Goal: Transaction & Acquisition: Purchase product/service

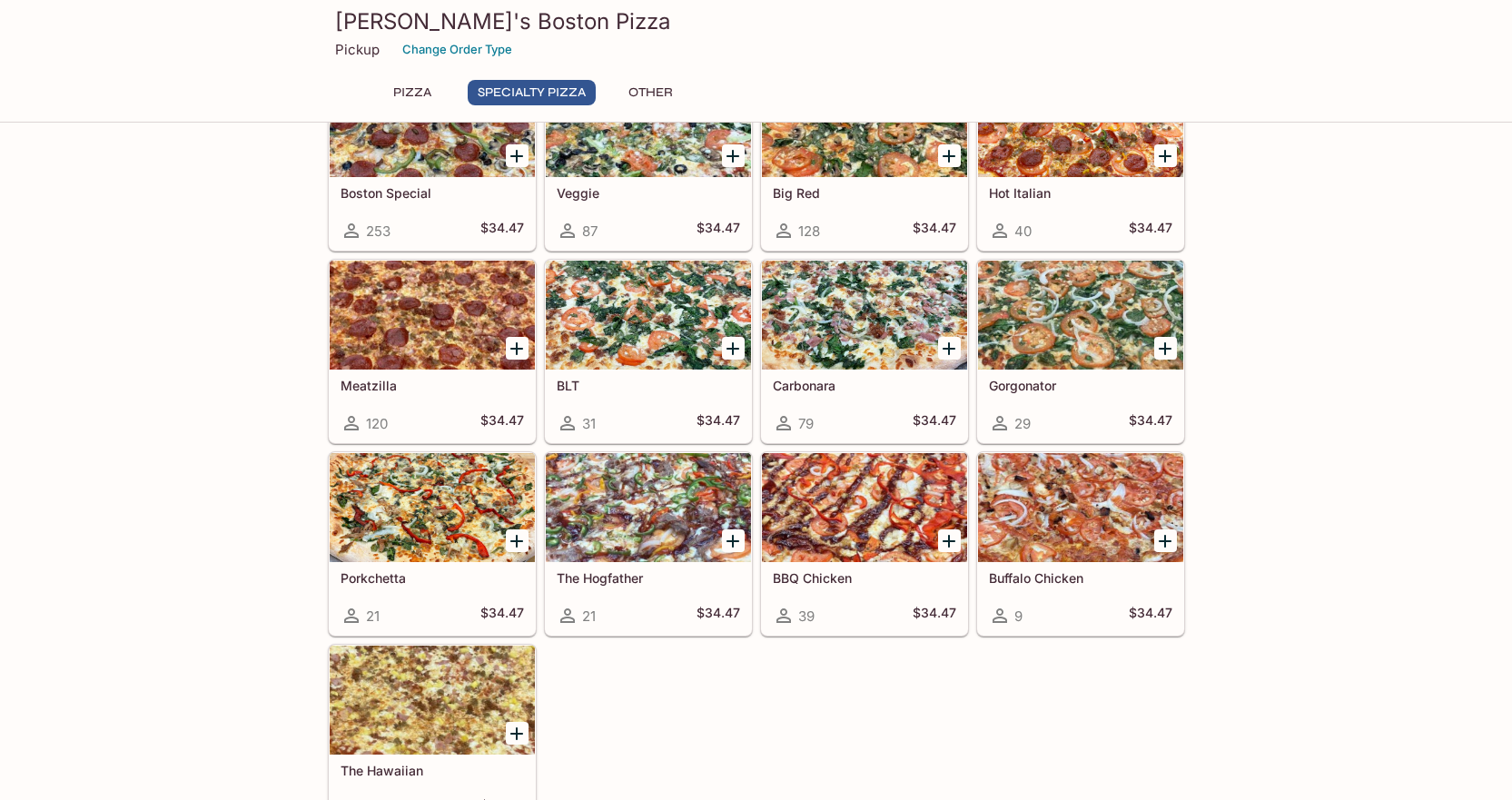
scroll to position [907, 0]
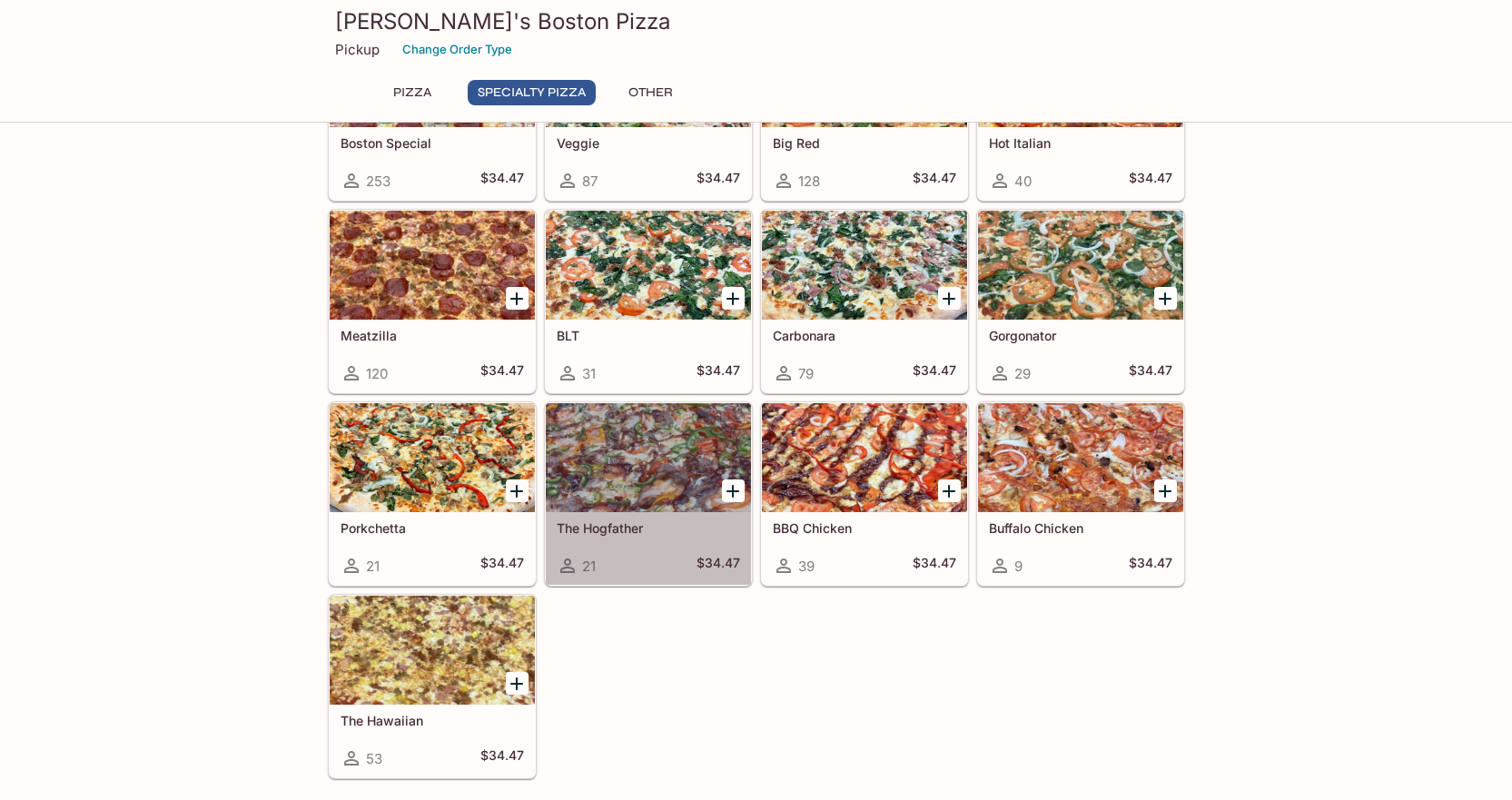
click at [618, 529] on h5 "The Hogfather" at bounding box center [648, 528] width 183 height 15
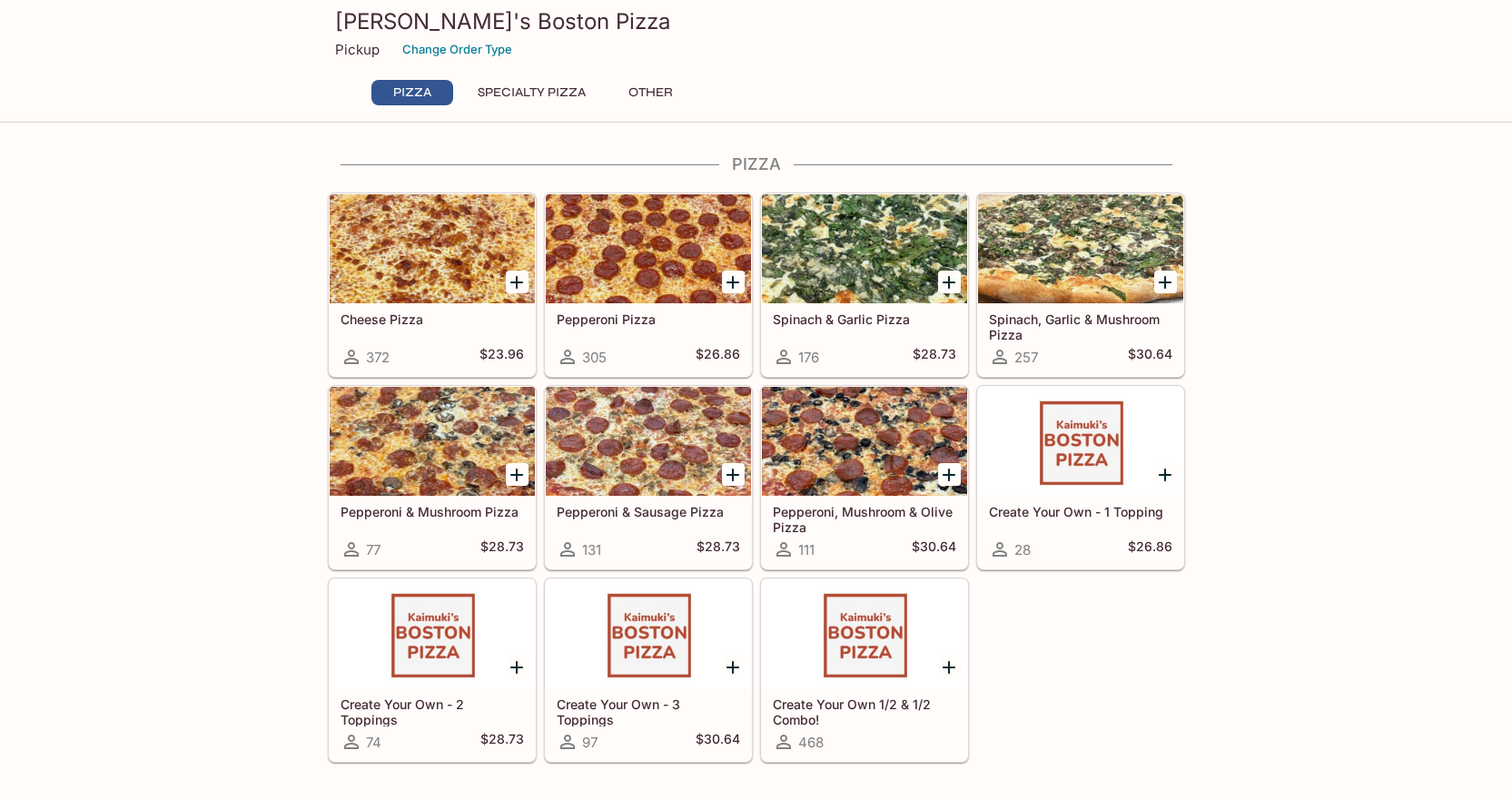
scroll to position [56, 0]
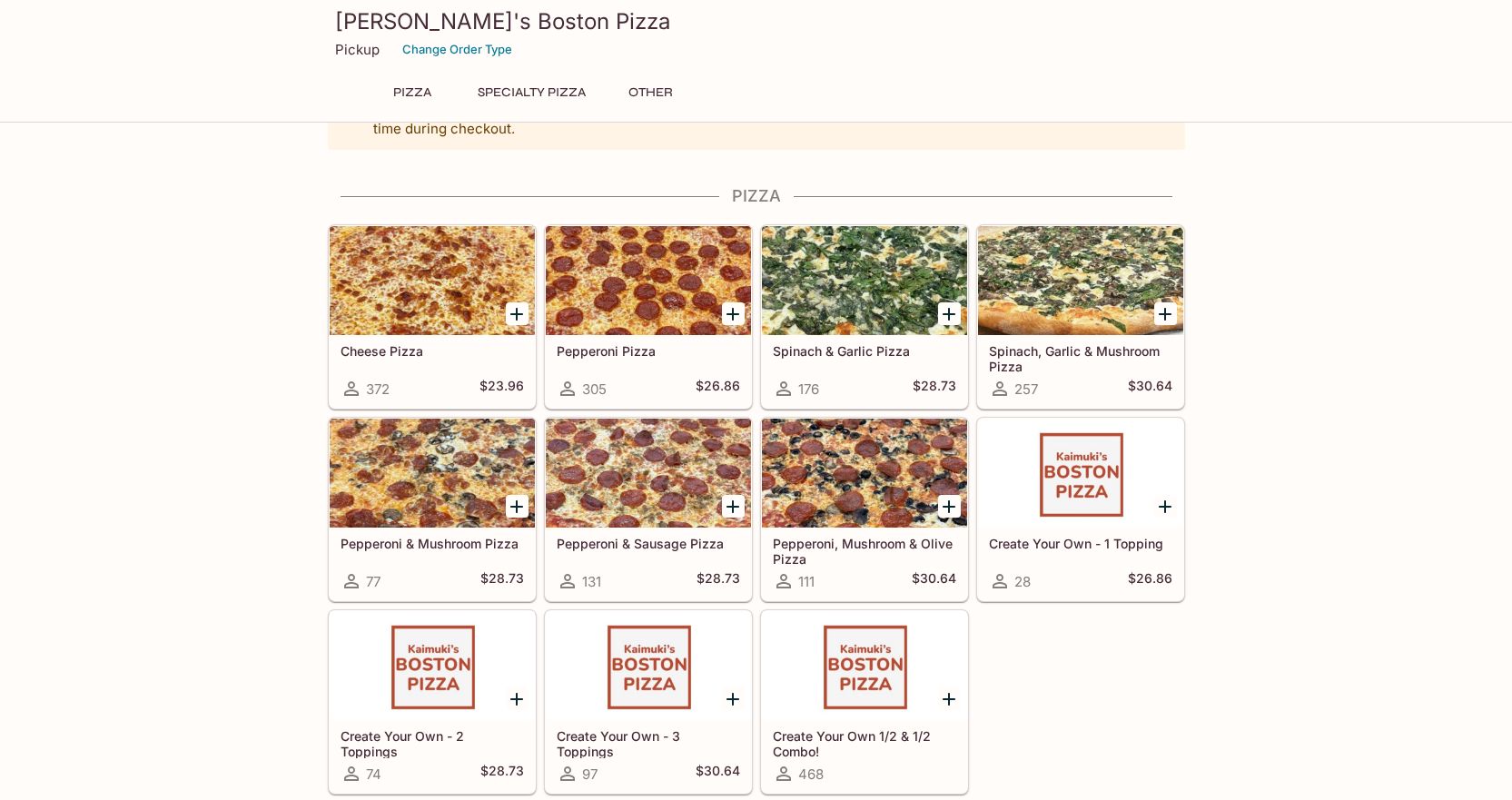
click at [622, 356] on h5 "Pepperoni Pizza" at bounding box center [648, 351] width 183 height 15
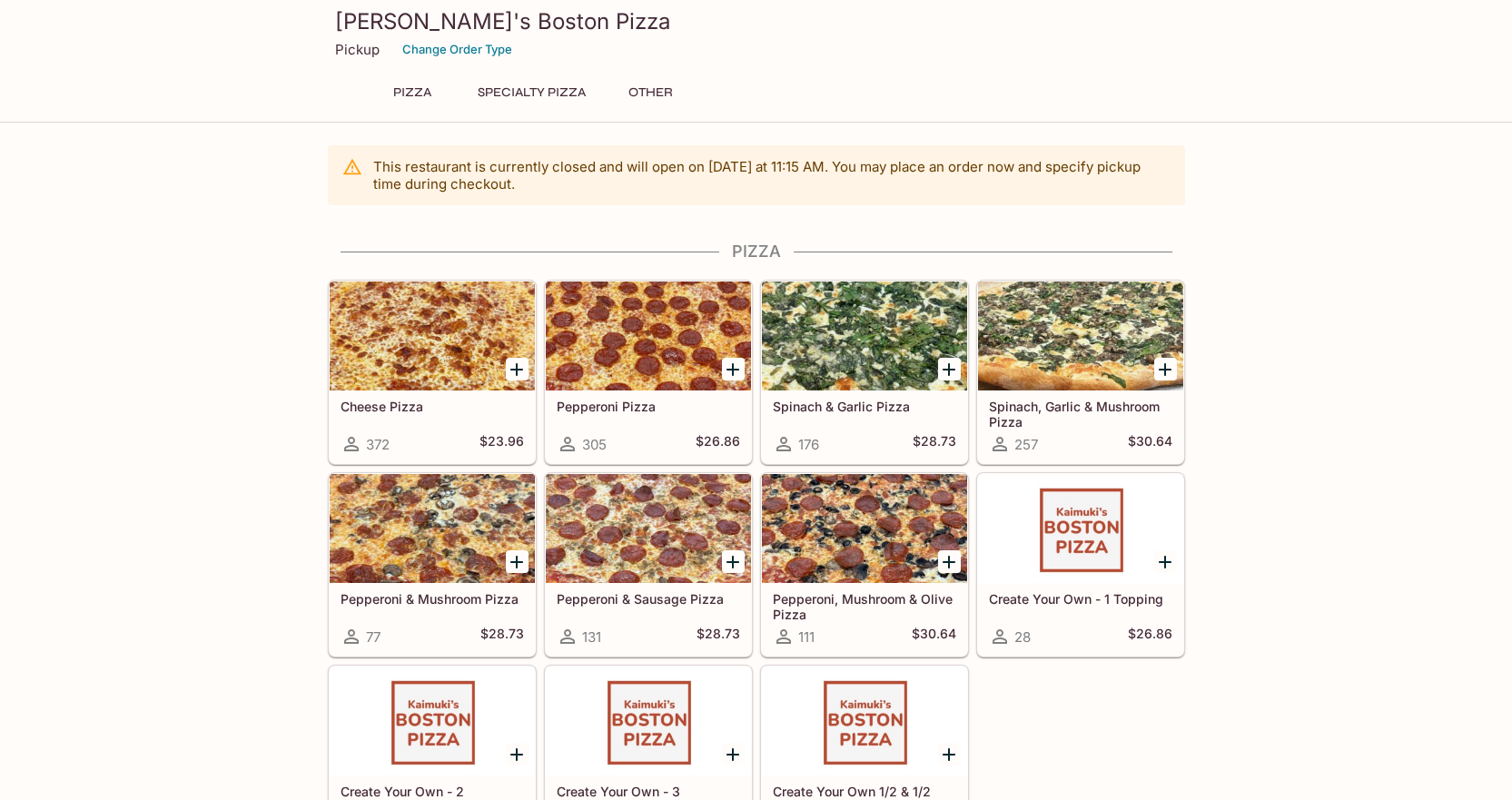
click at [643, 92] on button "Other" at bounding box center [650, 92] width 82 height 25
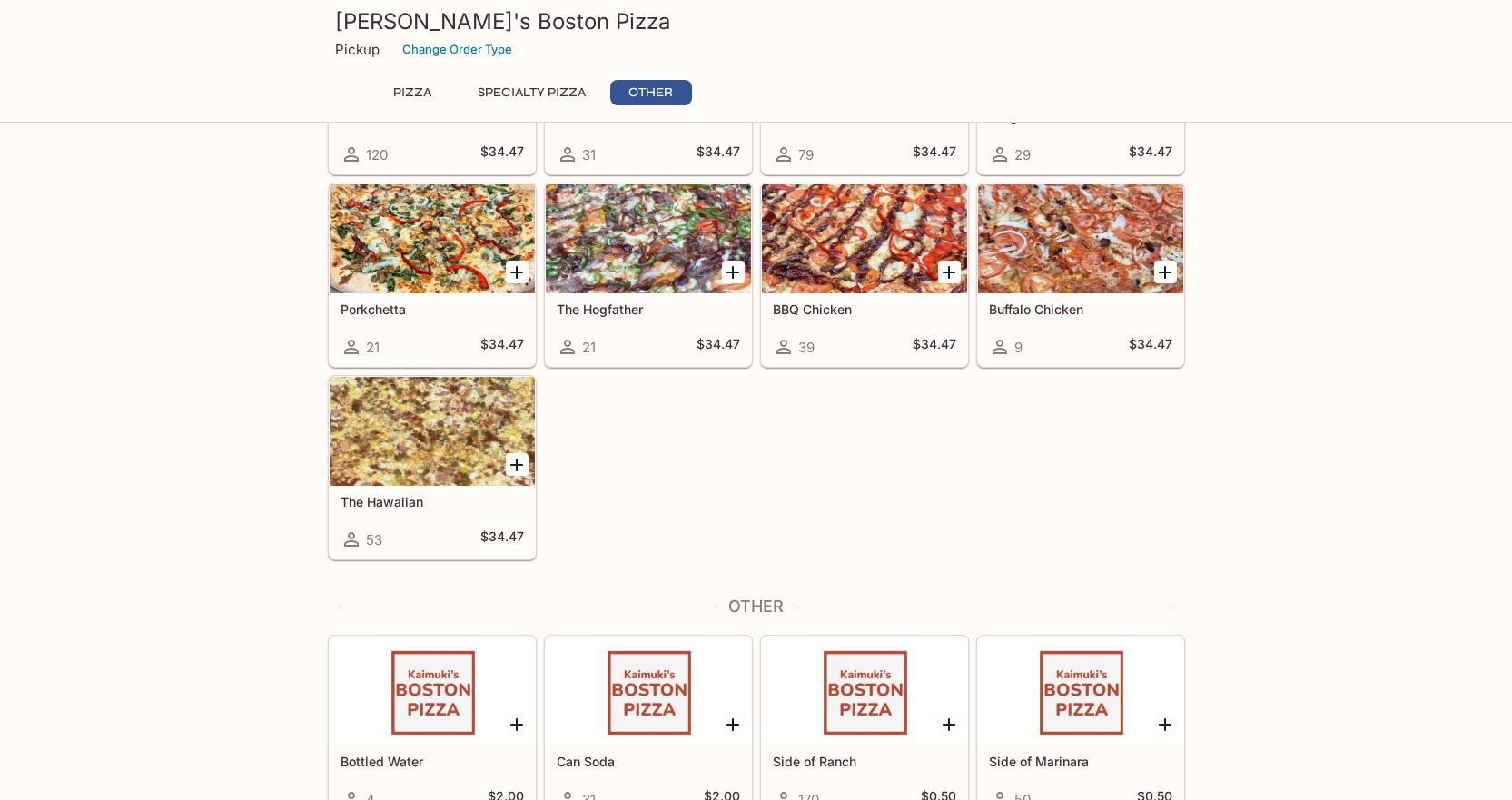
scroll to position [1146, 0]
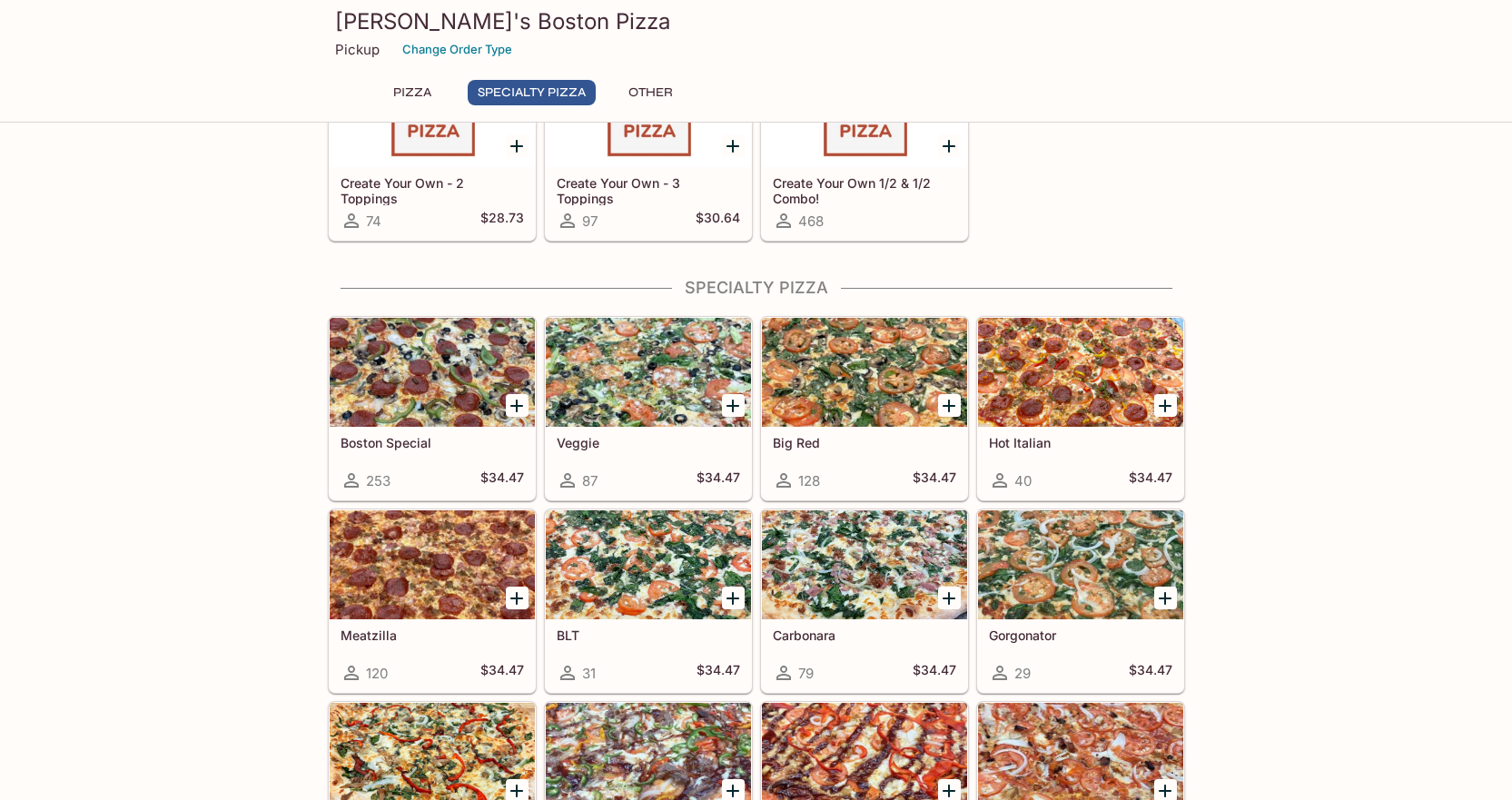
scroll to position [601, 0]
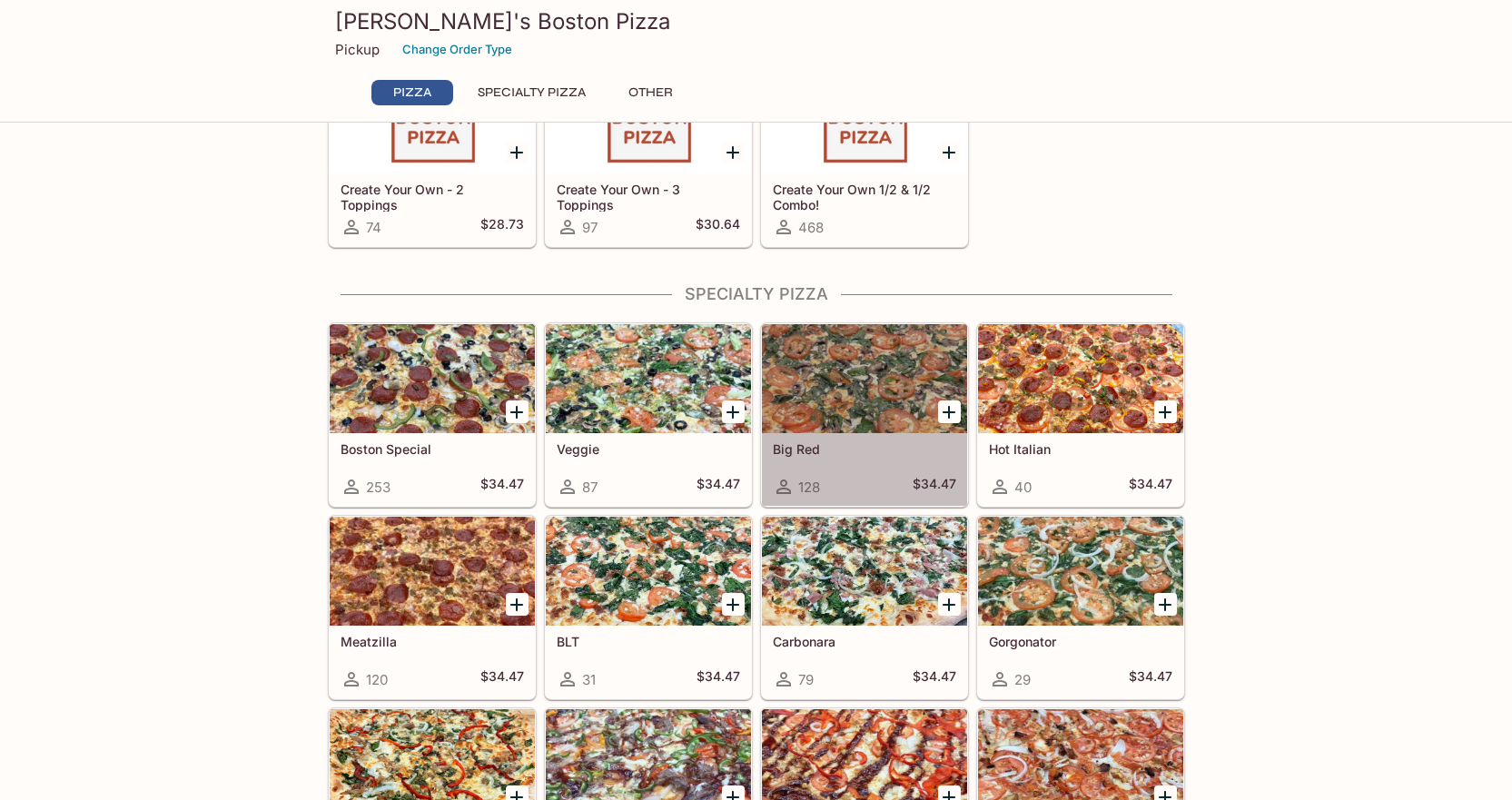
click at [839, 402] on div at bounding box center [864, 379] width 205 height 109
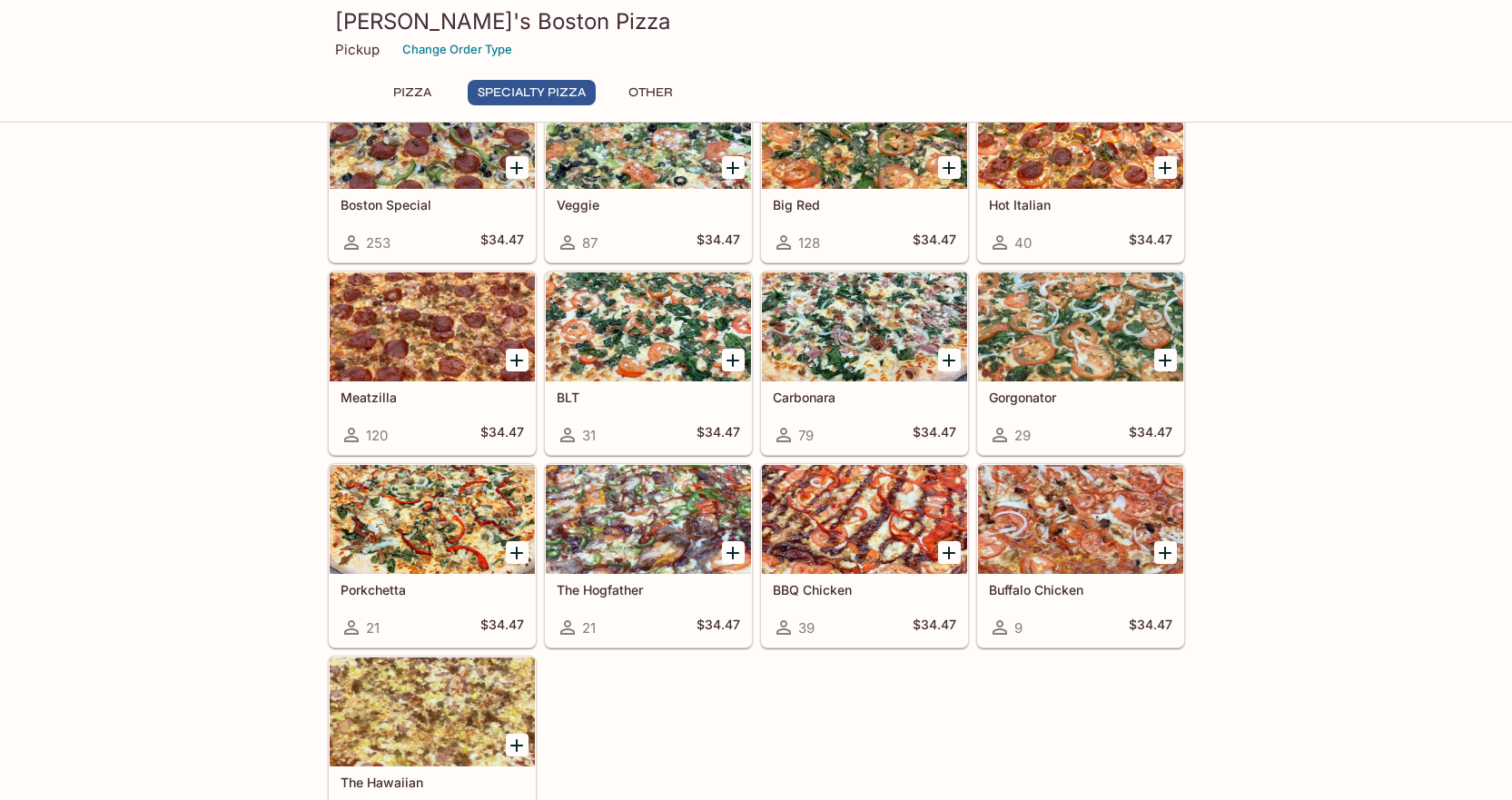
scroll to position [874, 0]
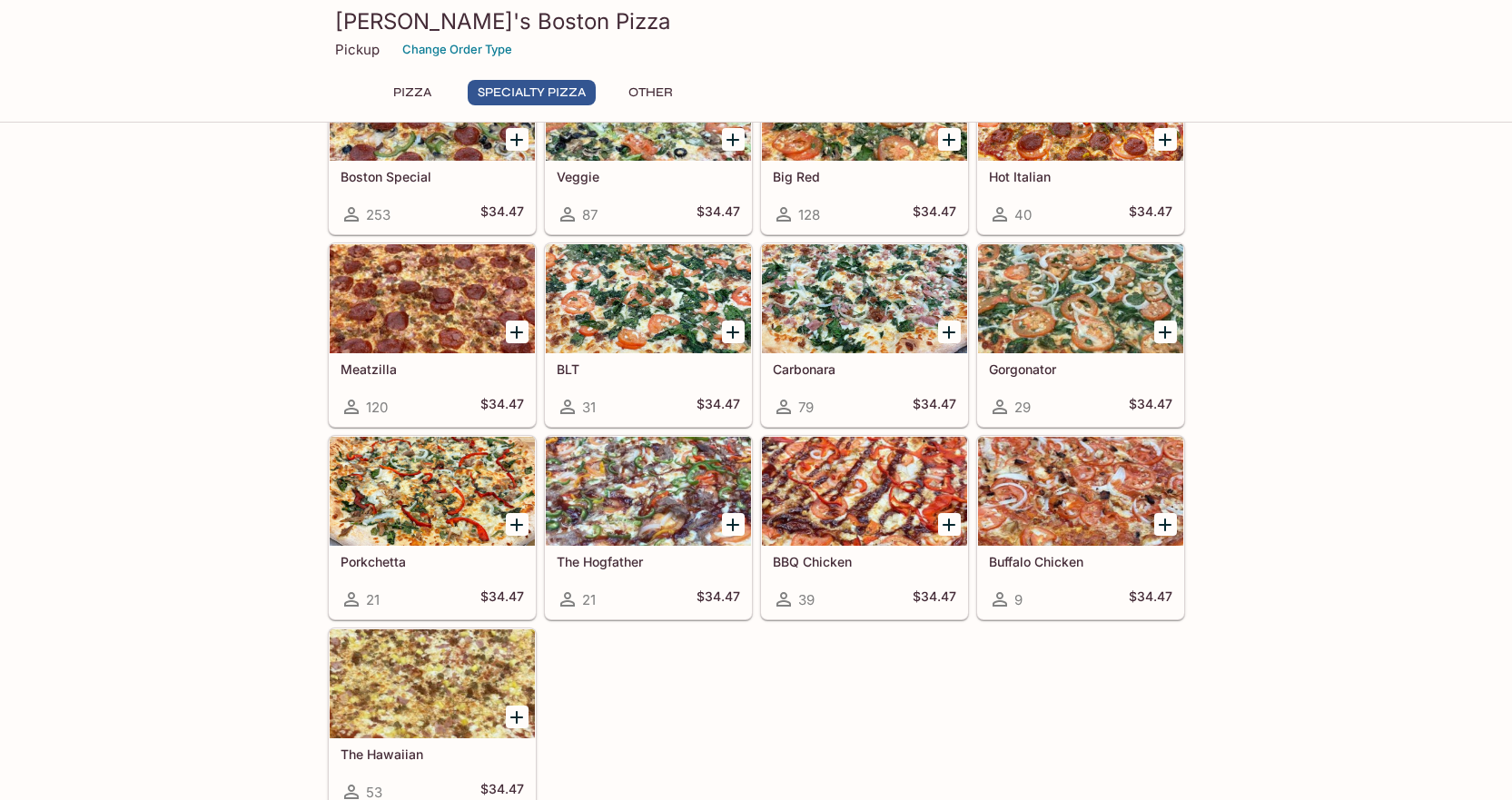
click at [582, 604] on span "21" at bounding box center [589, 600] width 13 height 17
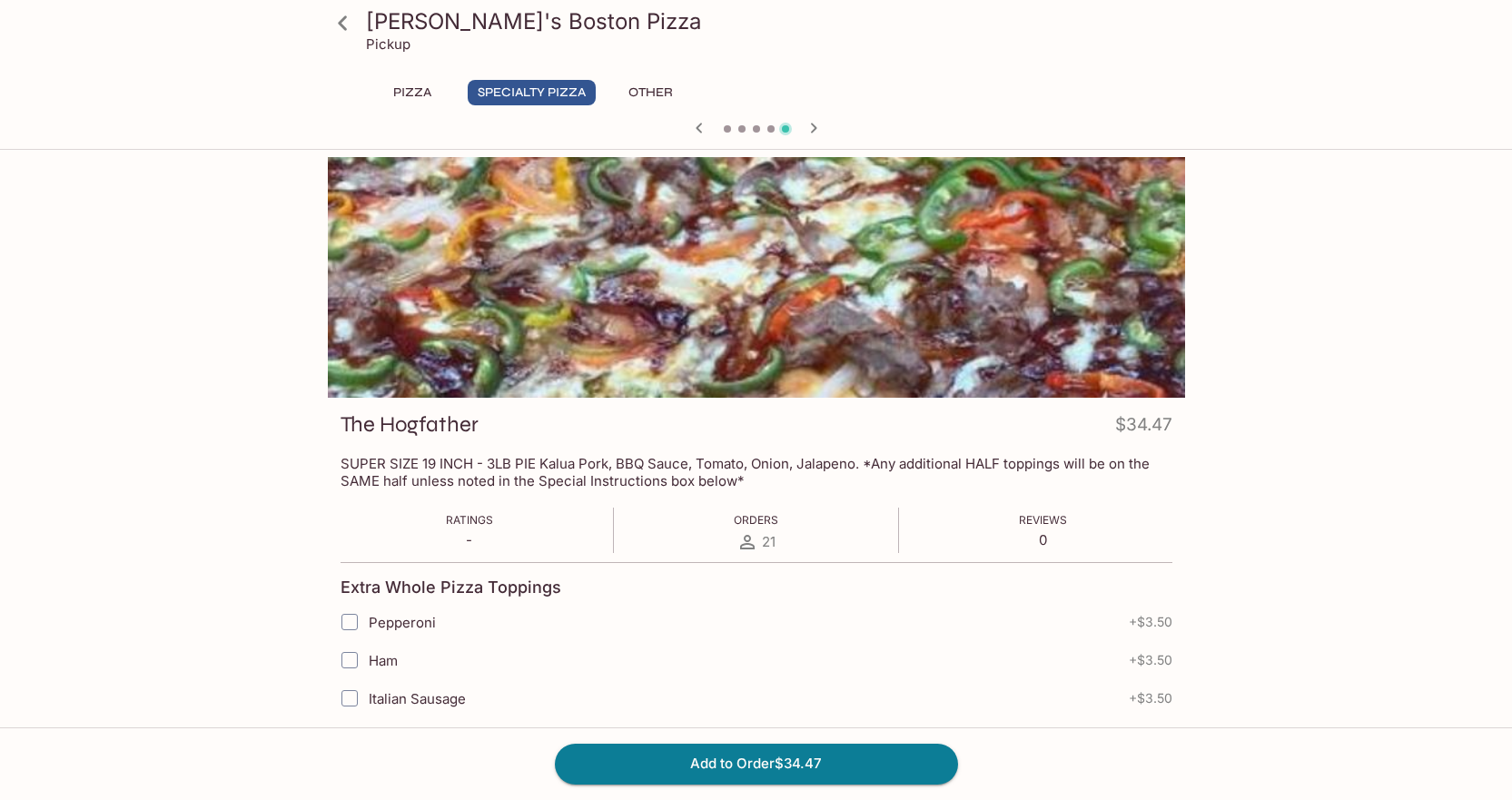
click at [751, 541] on icon at bounding box center [746, 542] width 22 height 22
click at [760, 523] on span "Orders" at bounding box center [756, 520] width 44 height 13
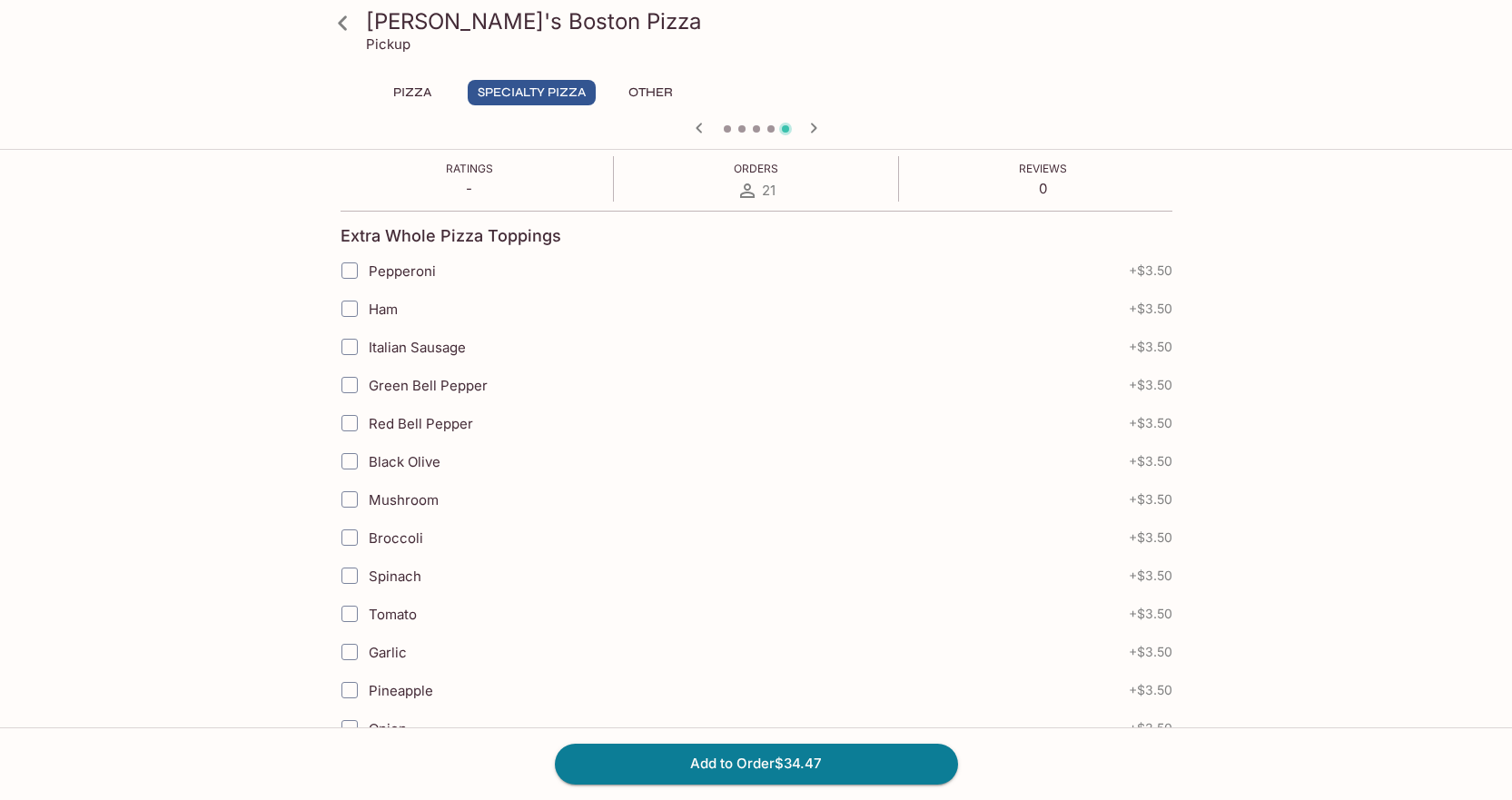
scroll to position [91, 0]
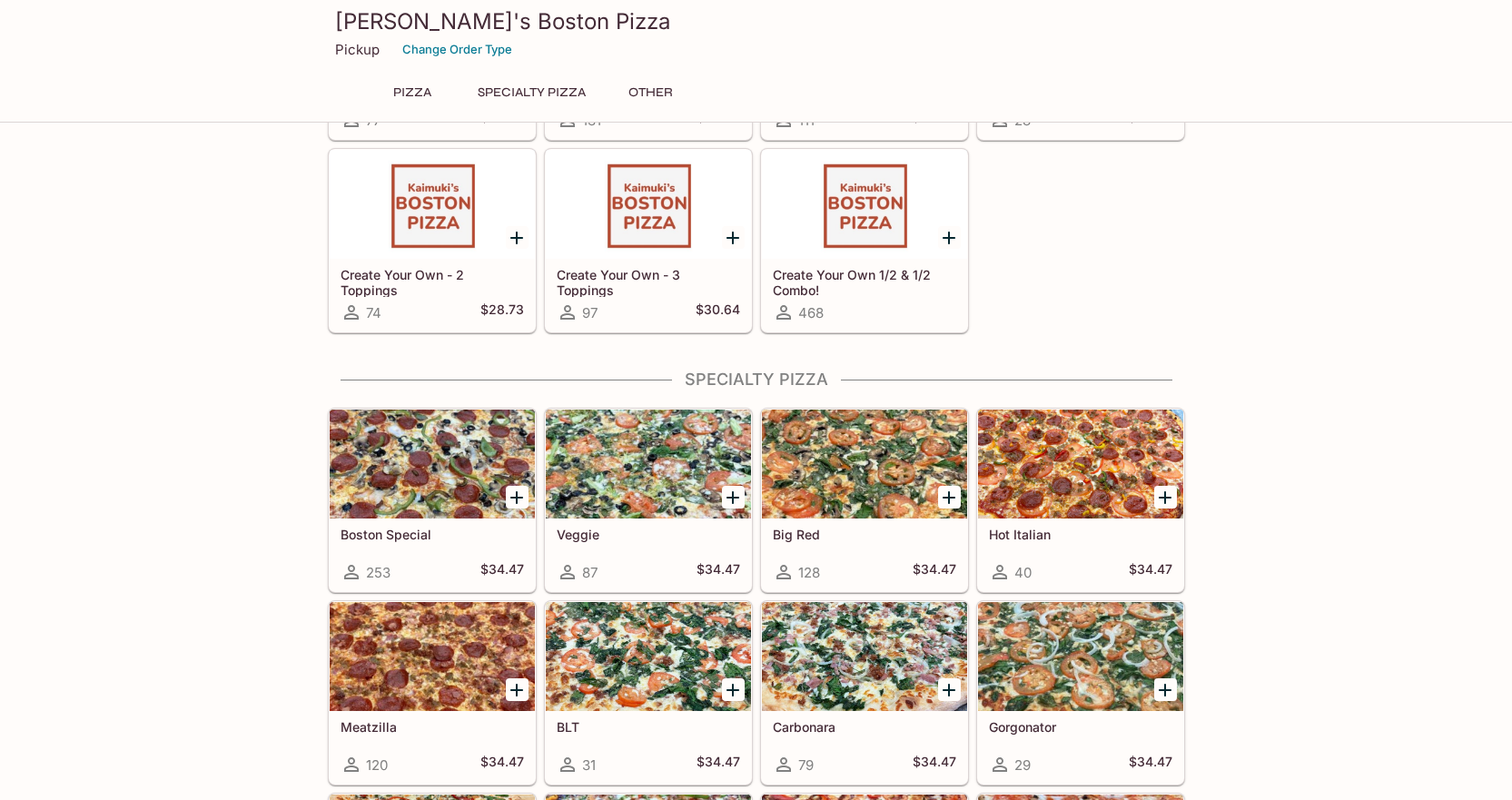
scroll to position [509, 0]
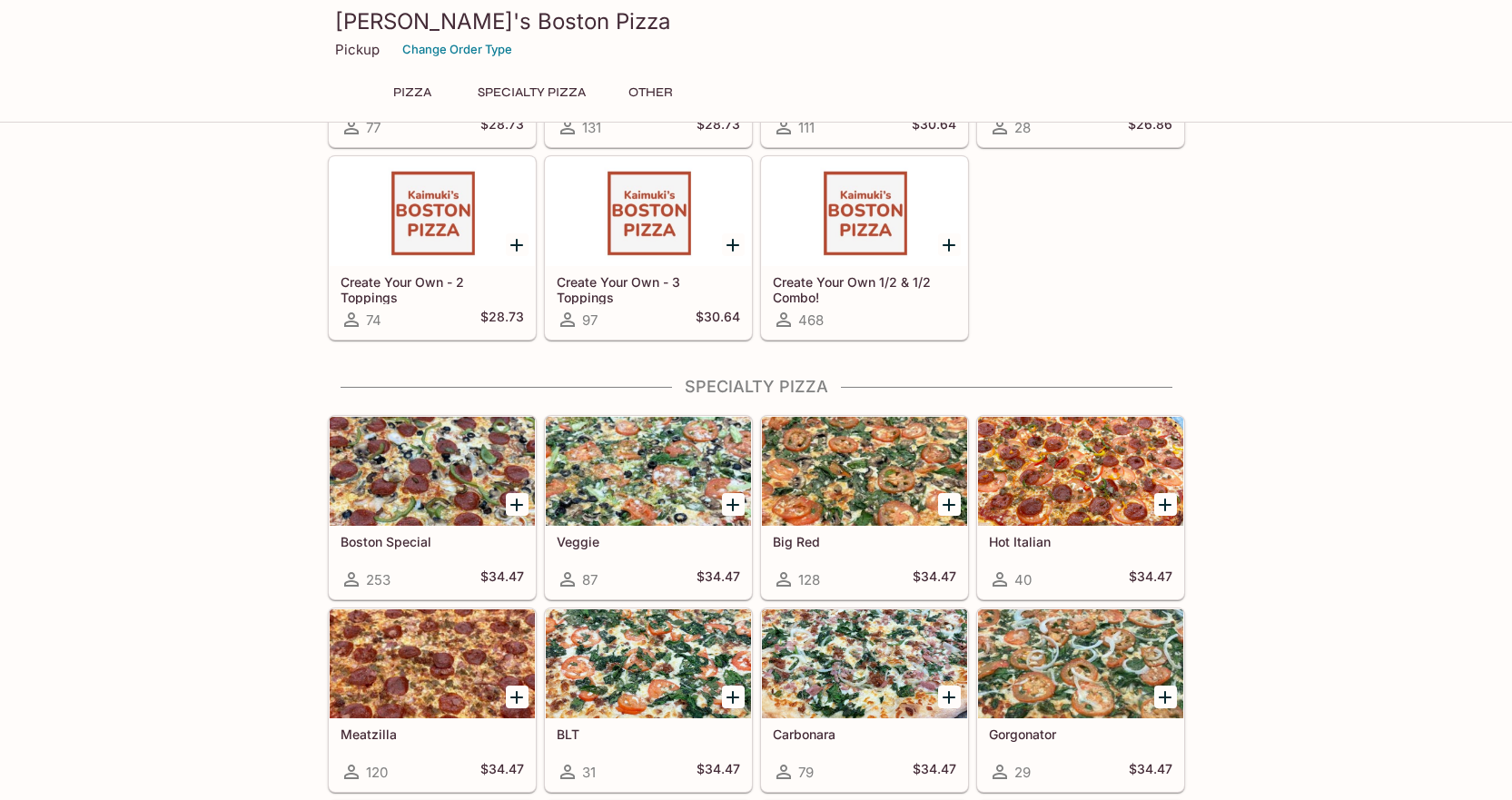
click at [809, 577] on span "128" at bounding box center [809, 579] width 22 height 17
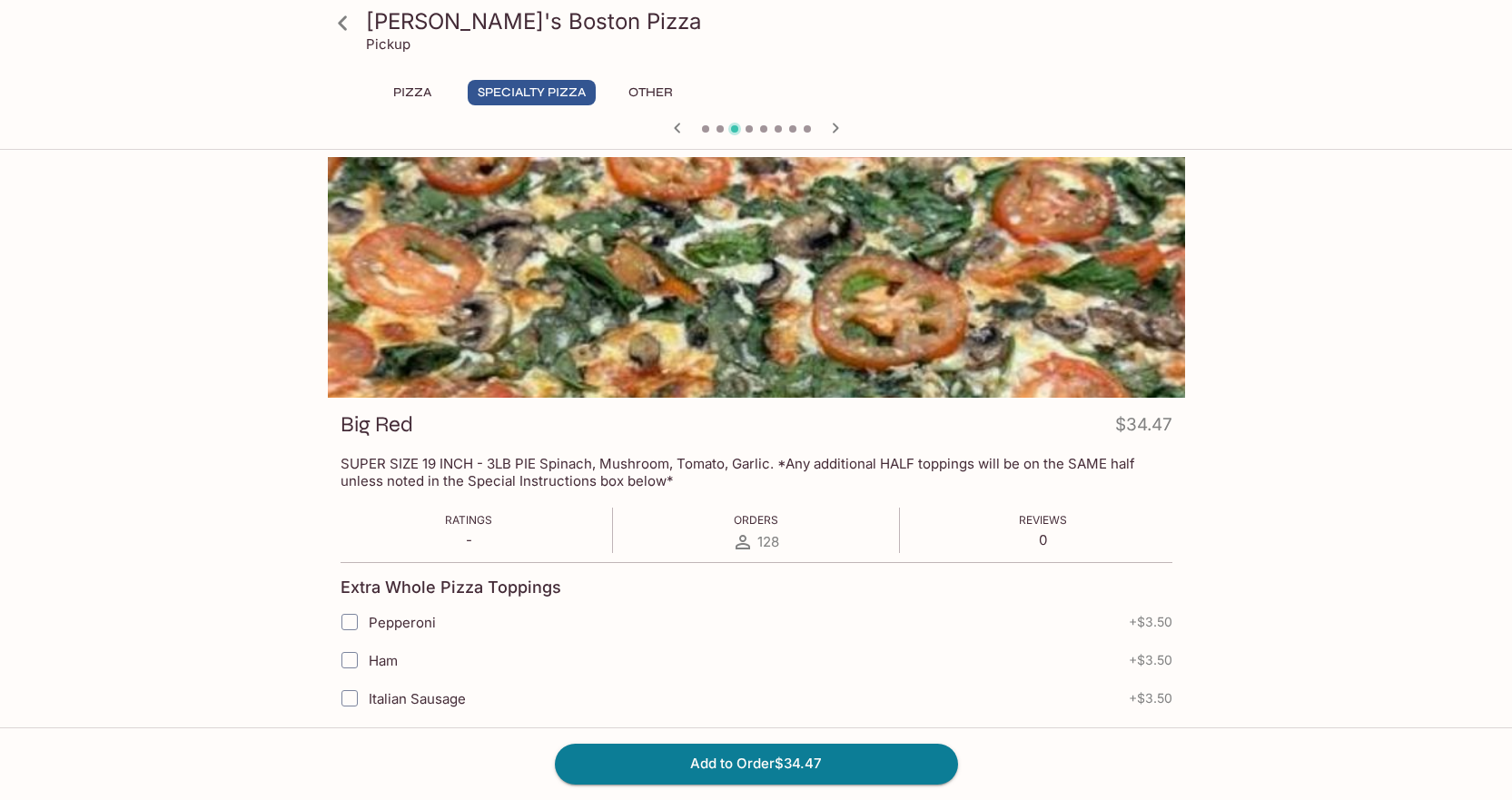
click at [752, 543] on icon at bounding box center [743, 542] width 22 height 22
click at [769, 541] on span "128" at bounding box center [768, 541] width 22 height 17
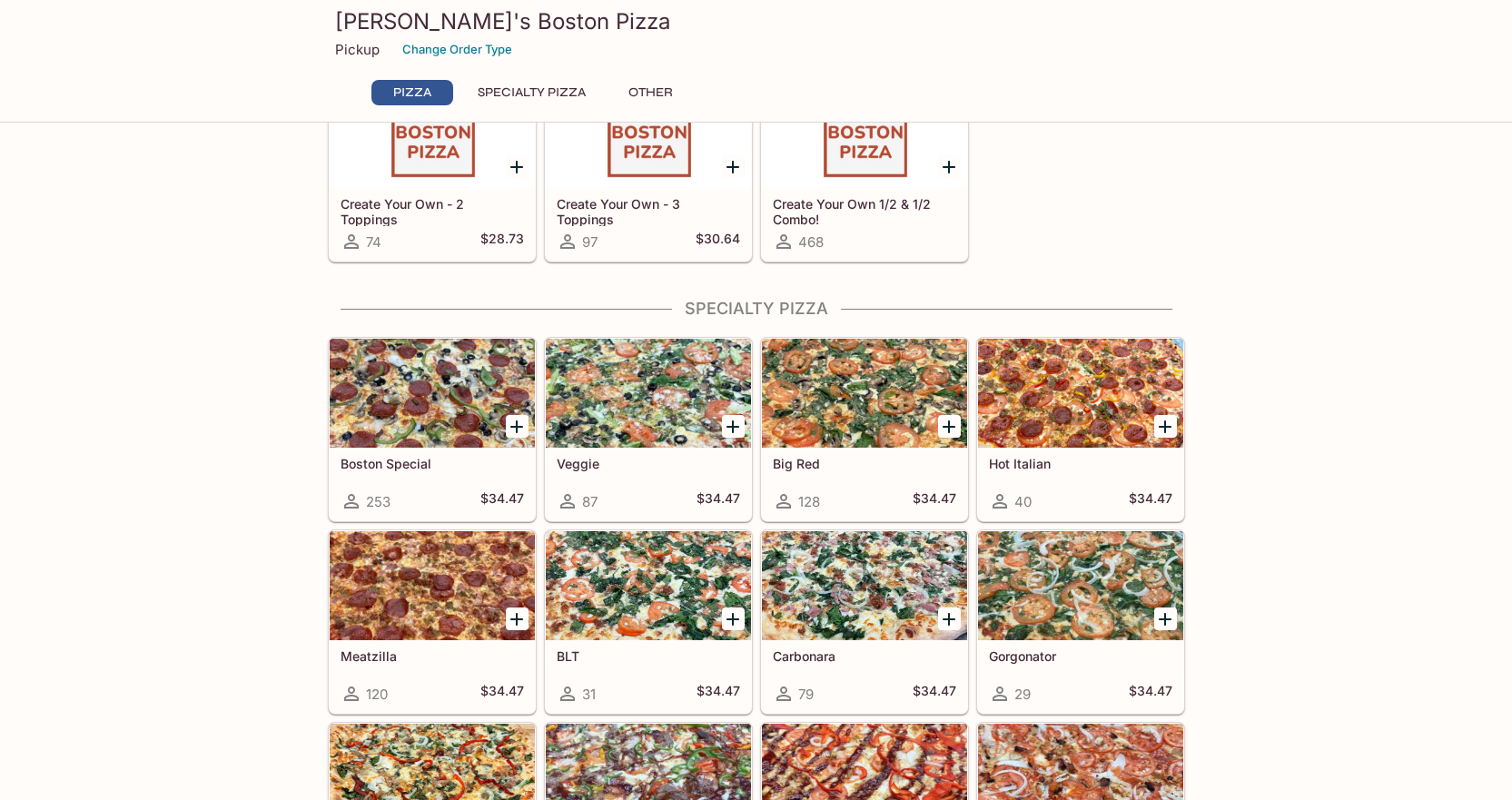
scroll to position [865, 0]
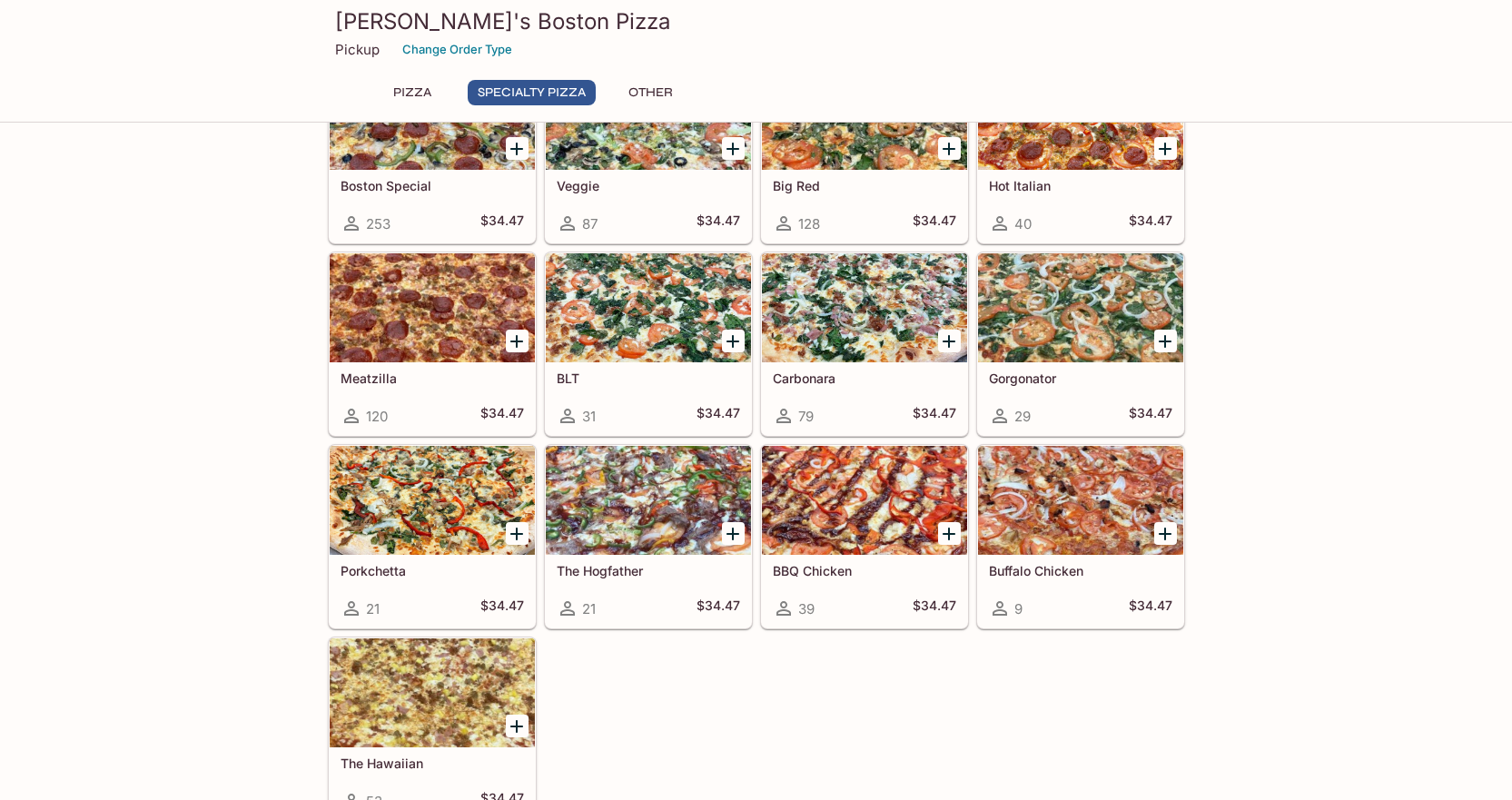
click at [450, 511] on div at bounding box center [432, 501] width 205 height 109
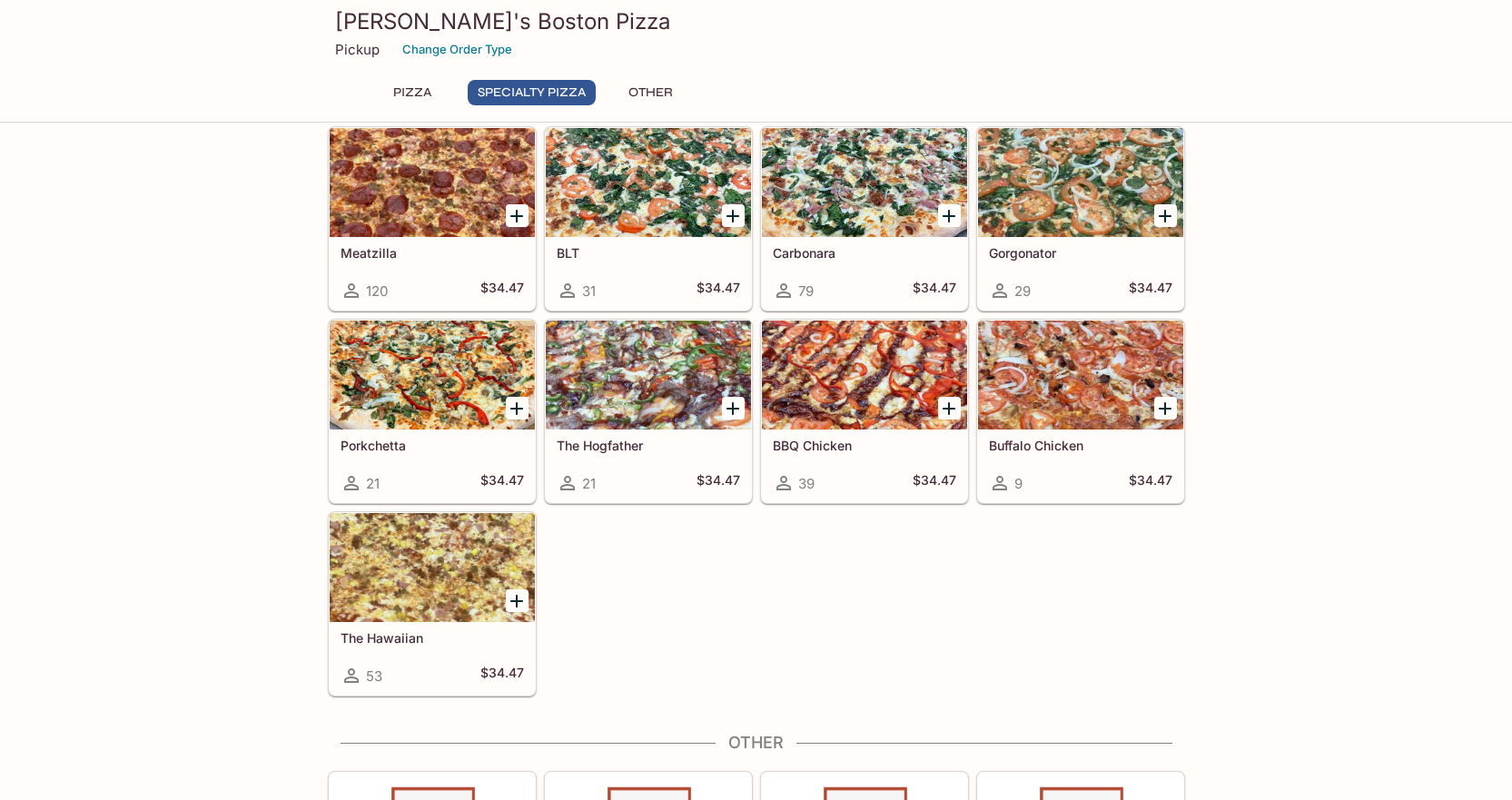
scroll to position [963, 0]
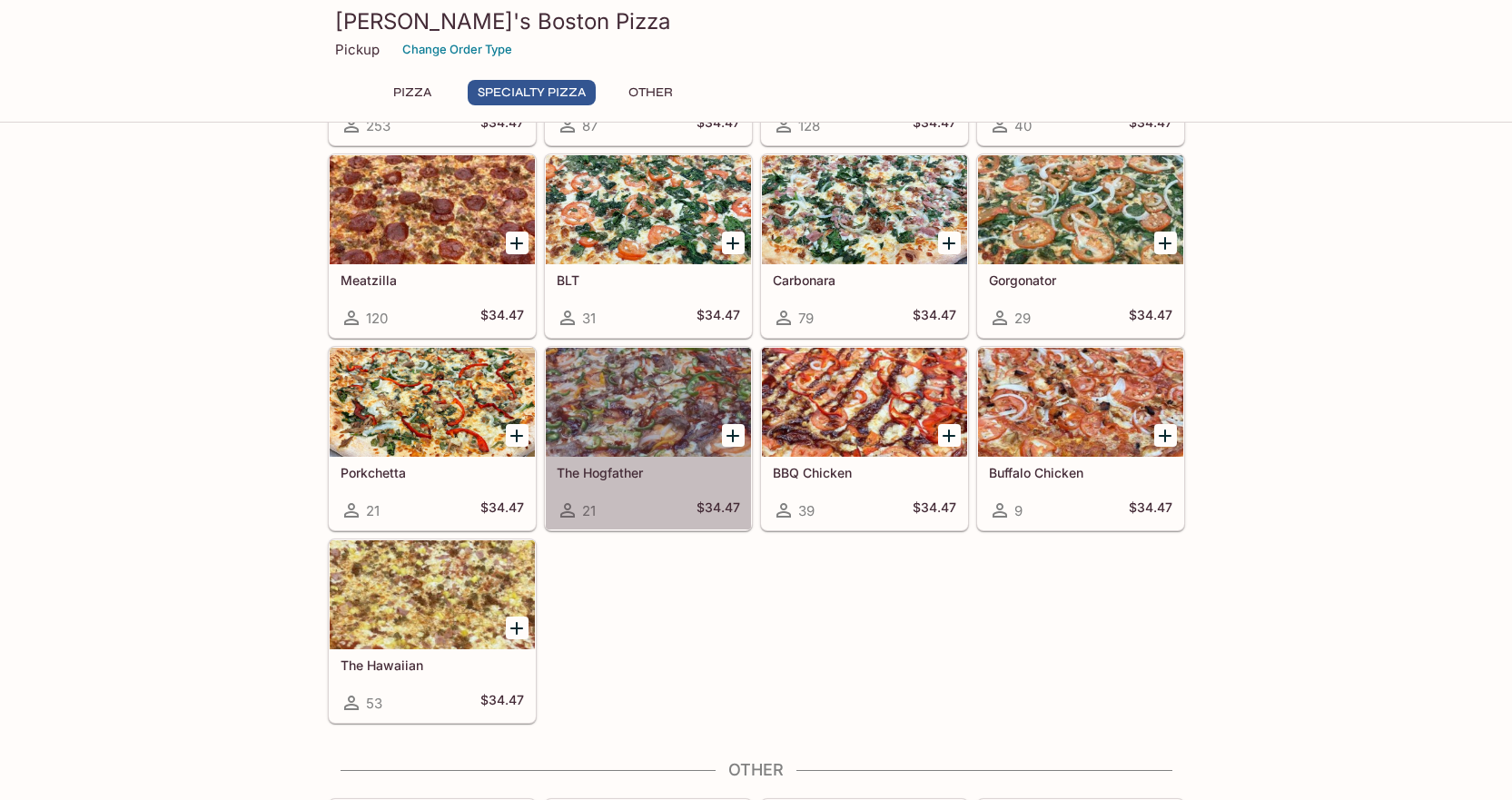
click at [658, 416] on div at bounding box center [649, 402] width 205 height 109
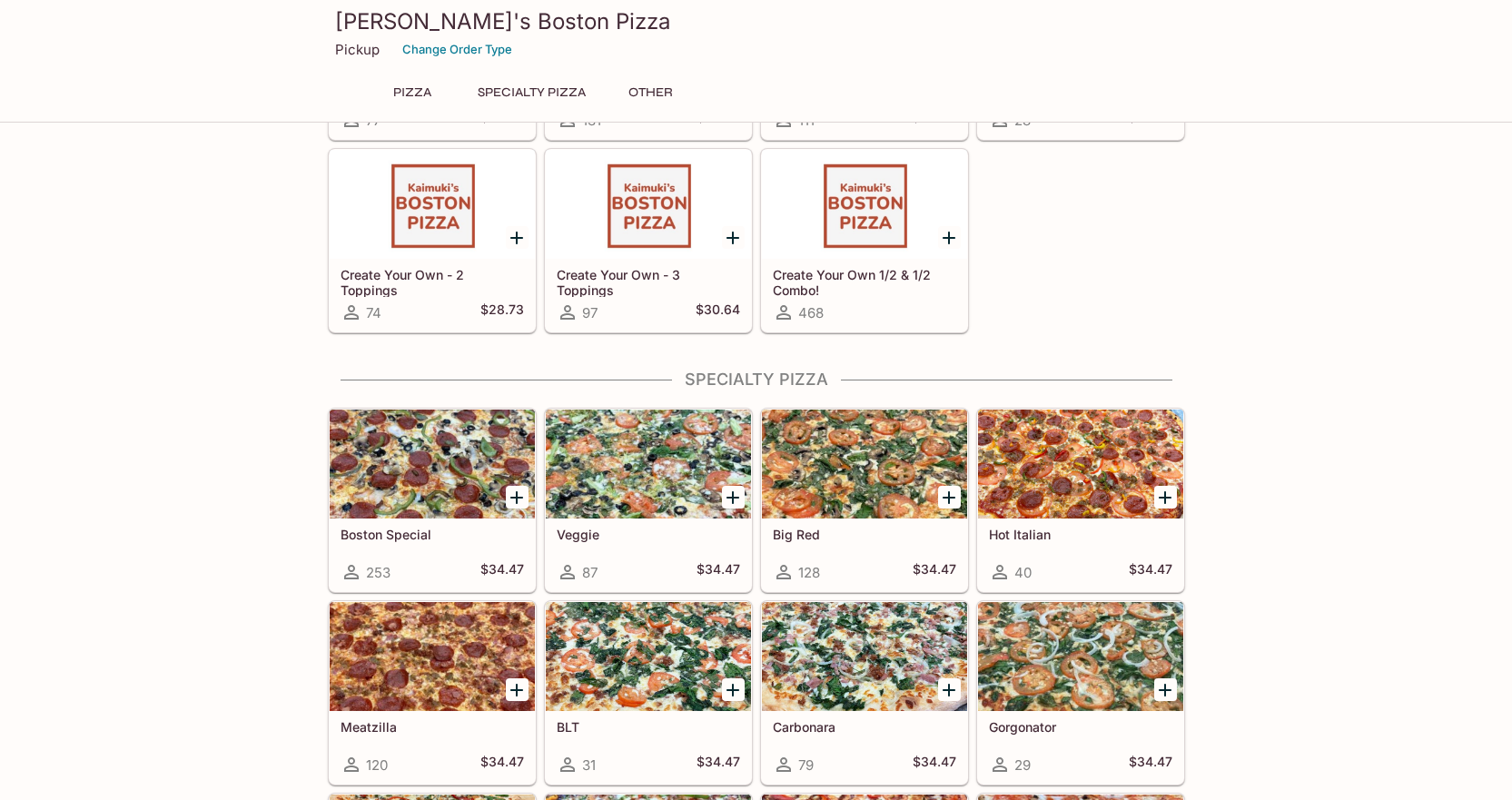
scroll to position [509, 0]
